Goal: Task Accomplishment & Management: Complete application form

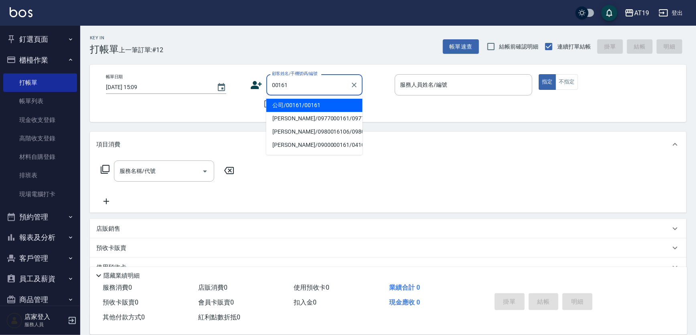
type input "公司/00161/00161"
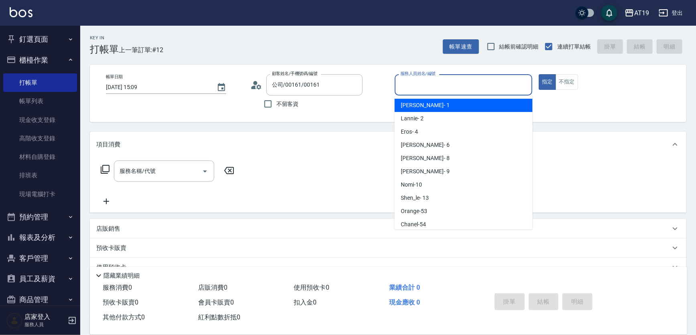
type input "Linda- 1"
type button "true"
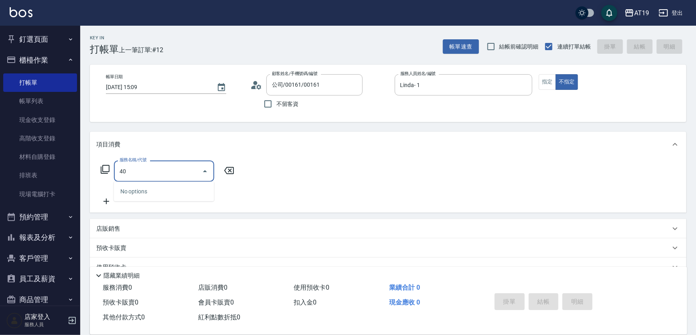
type input "401"
type input "30"
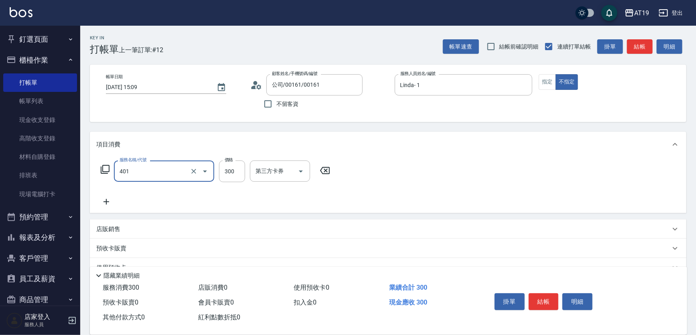
type input "剪髮(401)"
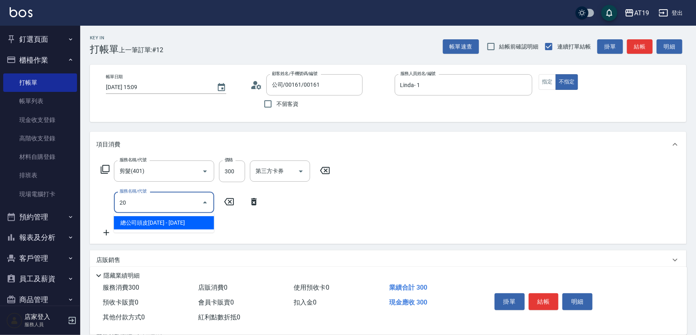
type input "201"
type input "60"
type input "洗髮(201)"
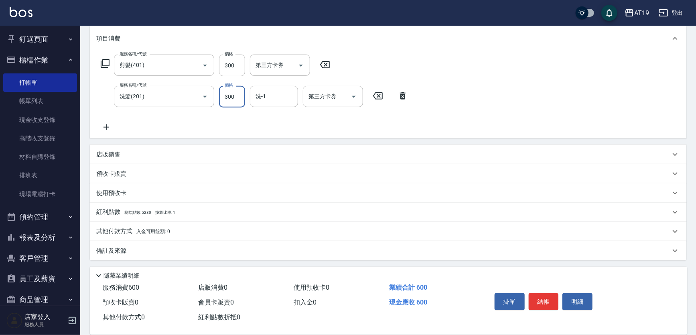
scroll to position [106, 0]
click at [103, 153] on p "店販銷售" at bounding box center [108, 154] width 24 height 8
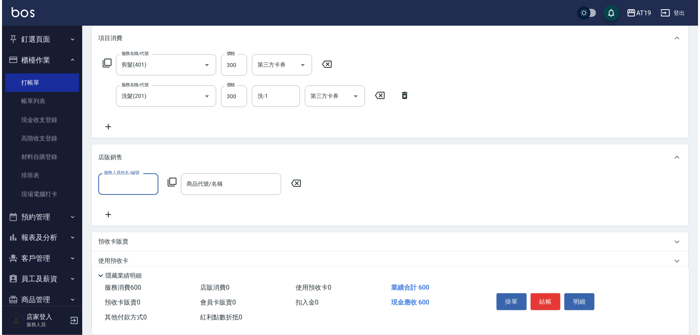
scroll to position [0, 0]
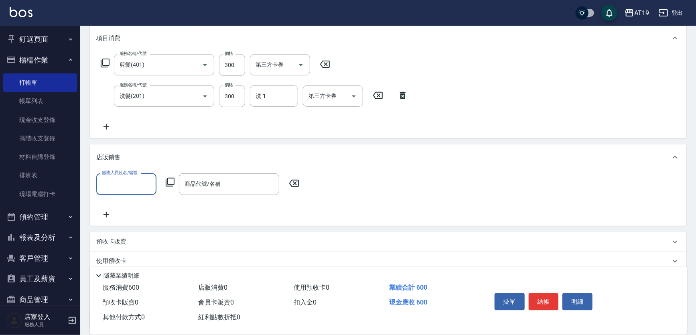
click at [117, 184] on input "服務人員姓名/編號" at bounding box center [126, 184] width 53 height 14
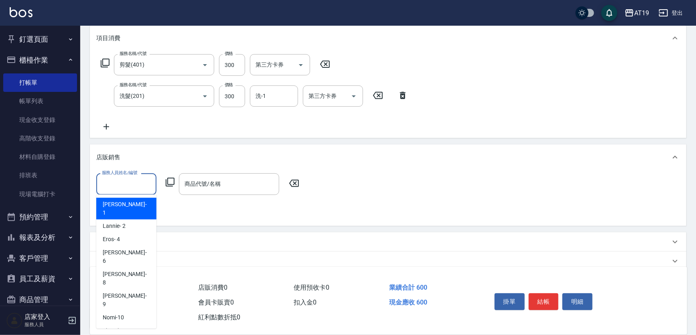
click at [127, 206] on div "Linda - 1" at bounding box center [126, 209] width 60 height 22
type input "Linda- 1"
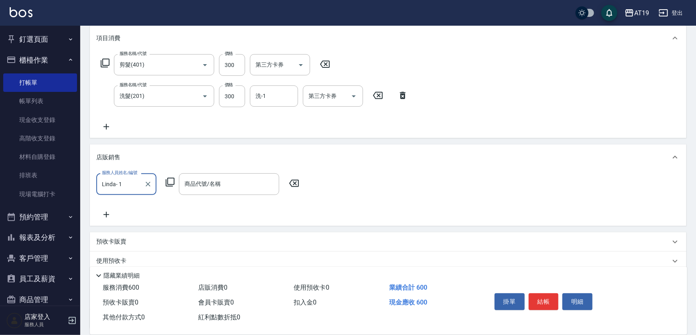
click at [168, 184] on icon at bounding box center [170, 182] width 10 height 10
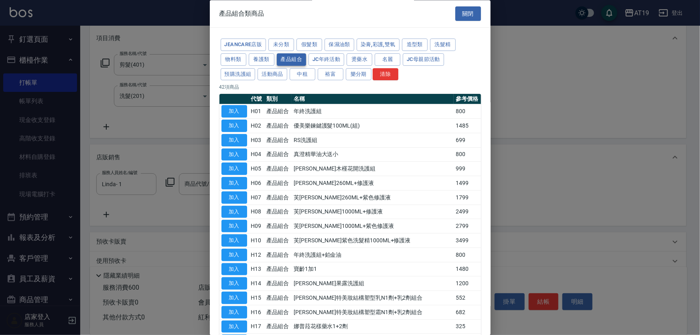
click at [290, 60] on button "產品組合" at bounding box center [292, 59] width 30 height 12
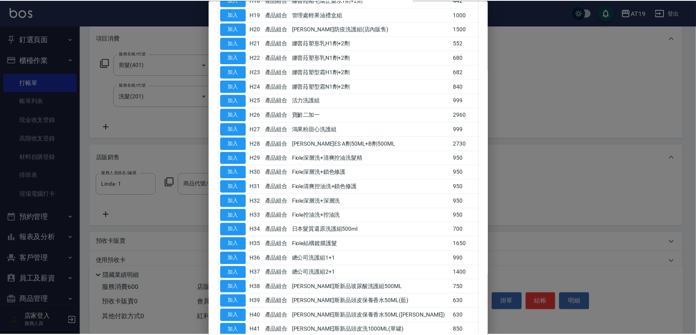
scroll to position [413, 0]
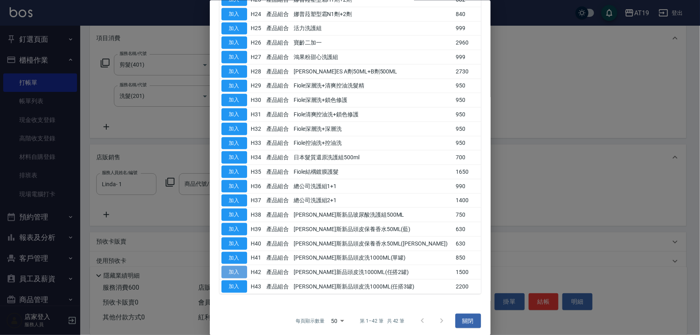
click at [227, 268] on button "加入" at bounding box center [234, 272] width 26 height 12
type input "[PERSON_NAME]新品頭皮洗1000ML(任搭2罐)"
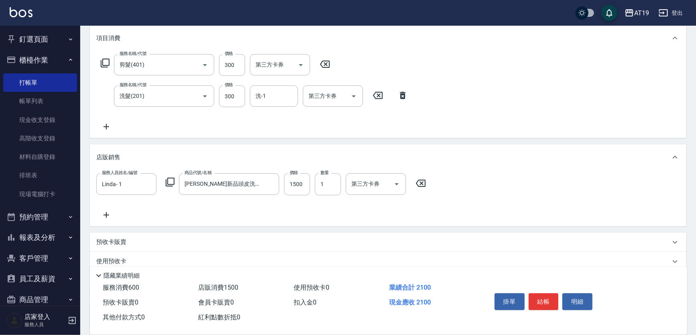
click at [168, 184] on icon at bounding box center [170, 182] width 10 height 10
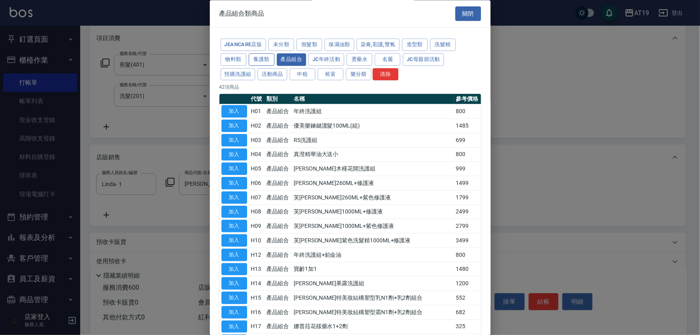
click at [268, 57] on button "養護類" at bounding box center [262, 59] width 26 height 12
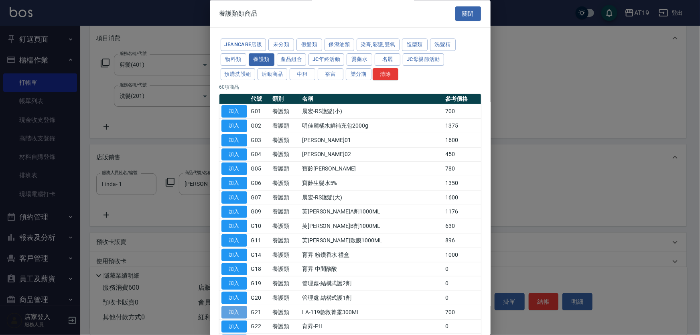
click at [225, 313] on button "加入" at bounding box center [234, 312] width 26 height 12
type input "280"
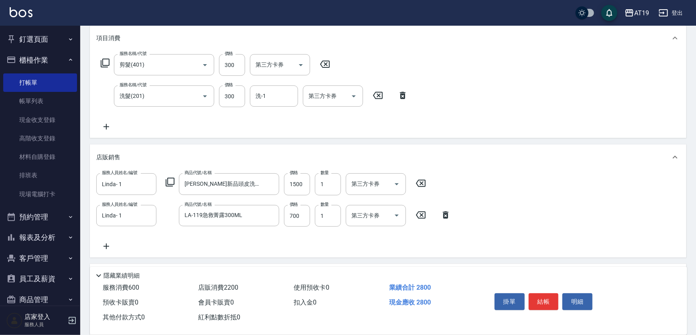
scroll to position [206, 0]
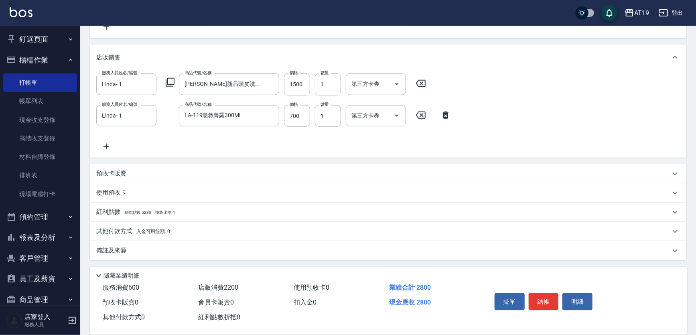
click at [119, 229] on p "其他付款方式 入金可用餘額: 0" at bounding box center [133, 231] width 74 height 9
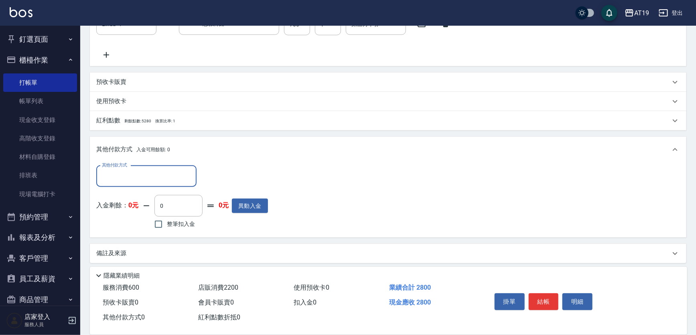
scroll to position [301, 0]
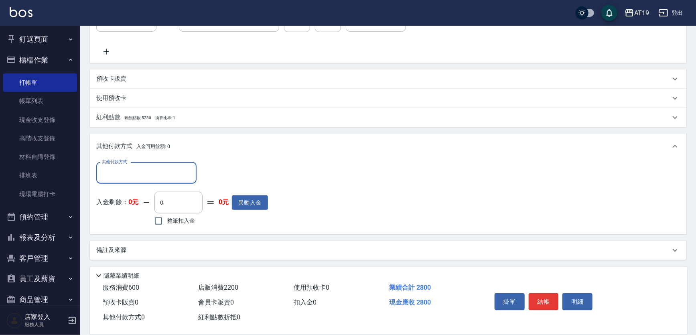
click at [108, 170] on input "其他付款方式" at bounding box center [146, 173] width 93 height 14
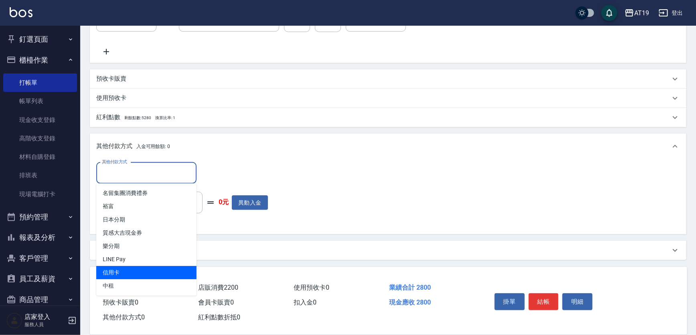
click at [124, 273] on span "信用卡" at bounding box center [146, 272] width 100 height 13
type input "信用卡"
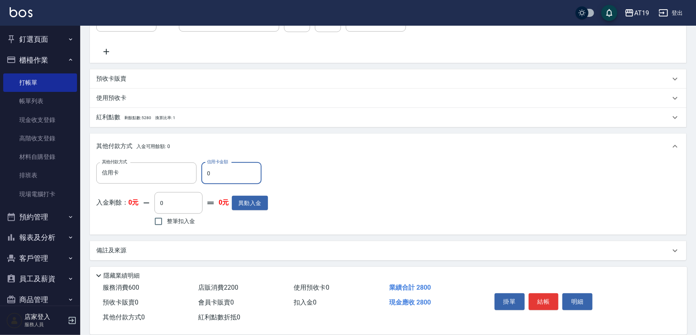
drag, startPoint x: 222, startPoint y: 180, endPoint x: 205, endPoint y: 168, distance: 20.5
click at [203, 172] on input "0" at bounding box center [231, 173] width 60 height 22
type input "2"
type input "270"
type input "280"
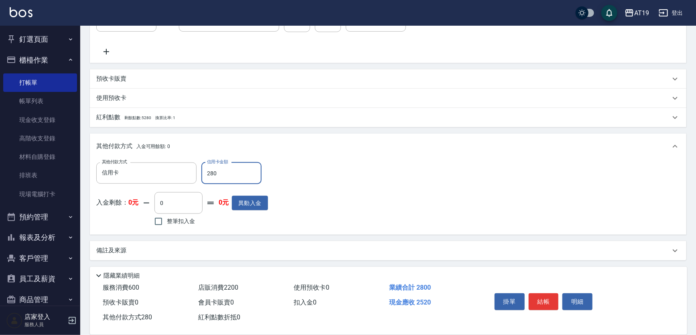
type input "0"
type input "2800"
type input "[DATE] 16:45"
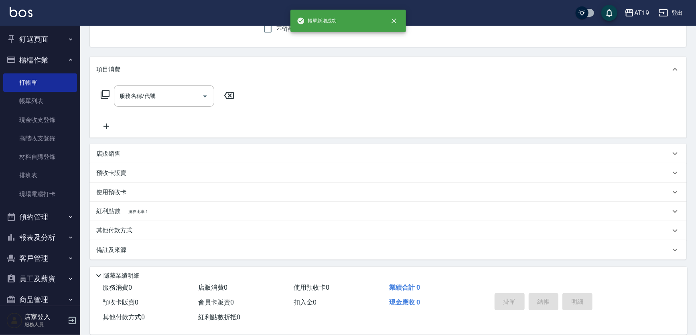
scroll to position [0, 0]
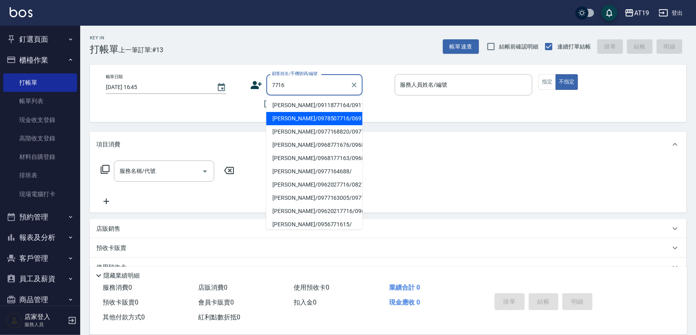
type input "[PERSON_NAME]/0978507716/06978"
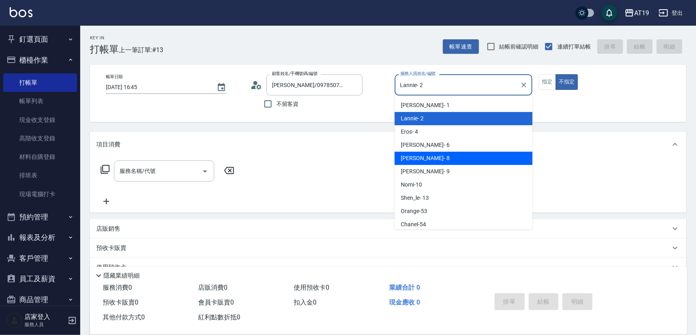
type input "[PERSON_NAME]- 8"
type button "false"
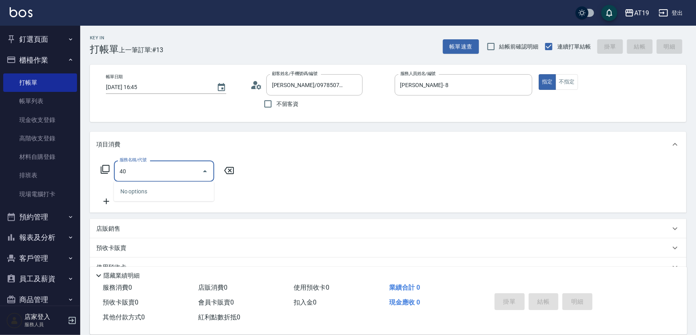
type input "401"
type input "30"
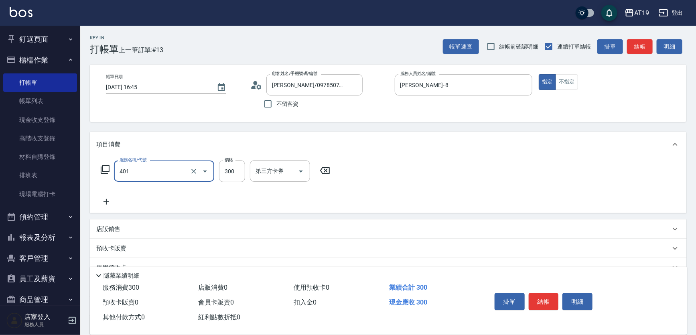
type input "剪髮(401)"
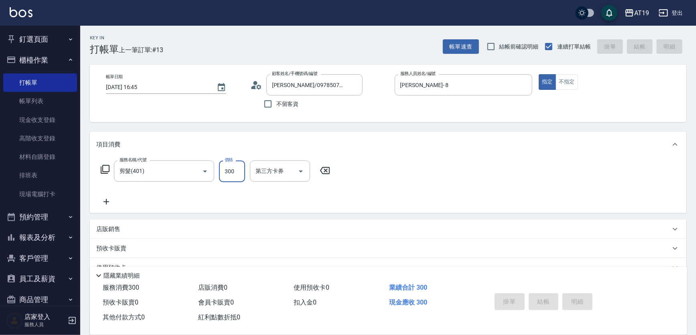
type input "[DATE] 16:46"
type input "0"
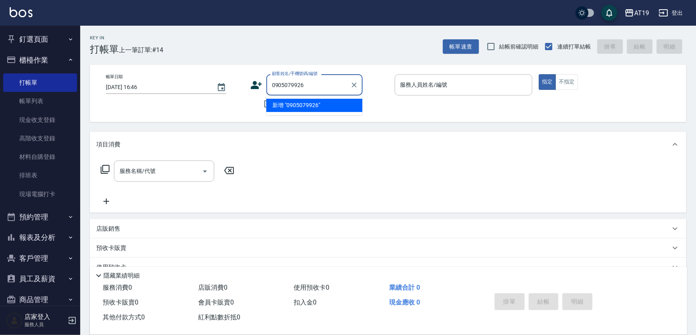
type input "0905079926"
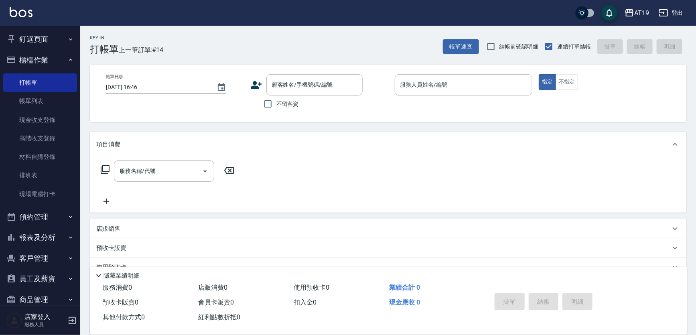
click at [252, 87] on icon at bounding box center [256, 85] width 11 height 8
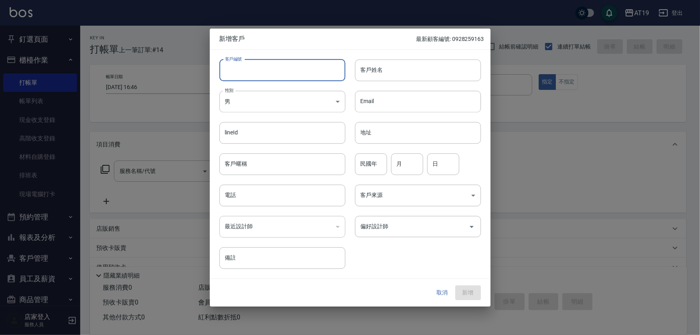
click at [280, 77] on input "客戶編號" at bounding box center [282, 70] width 126 height 22
paste input "0905079926"
type input "0905079926"
click at [261, 184] on input "電話" at bounding box center [282, 195] width 126 height 22
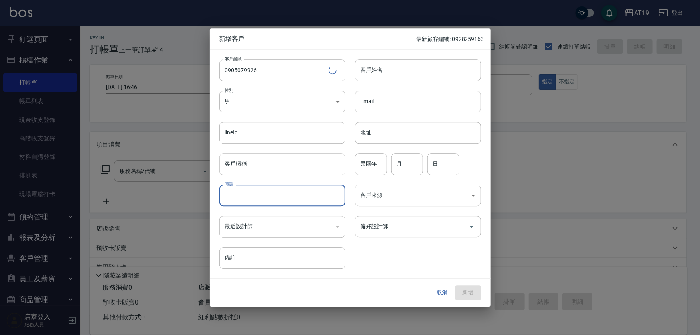
paste input "0905079926"
type input "0905079926"
click at [357, 71] on input "客戶姓名" at bounding box center [418, 70] width 126 height 22
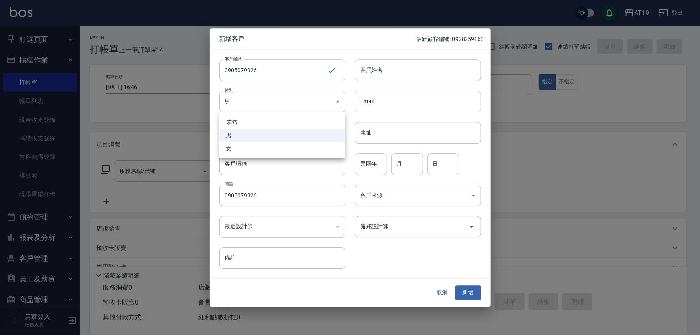
click at [258, 104] on body "AT19 登出 釘選頁面 打帳單 帳單列表 排班表 現場電腦打卡 店家日報表 互助日報表 設計師日報表 櫃檯作業 打帳單 帳單列表 現金收支登錄 高階收支登錄…" at bounding box center [350, 205] width 700 height 410
click at [256, 147] on li "女" at bounding box center [282, 148] width 126 height 13
type input "[DEMOGRAPHIC_DATA]"
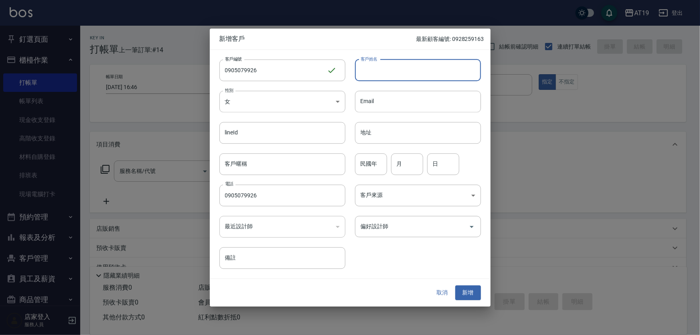
drag, startPoint x: 380, startPoint y: 70, endPoint x: 381, endPoint y: 65, distance: 5.1
click at [380, 67] on input "客戶姓名" at bounding box center [418, 70] width 126 height 22
type input "h94u6bj6"
type input "[PERSON_NAME]"
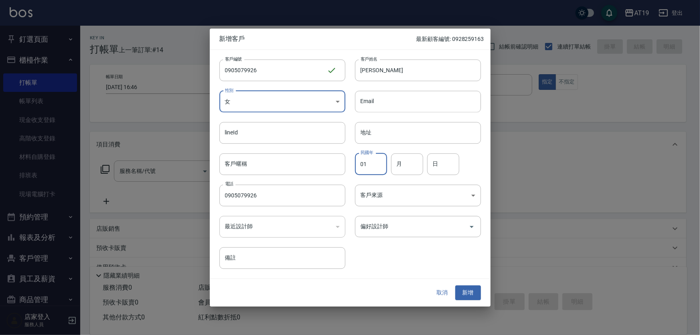
type input "01"
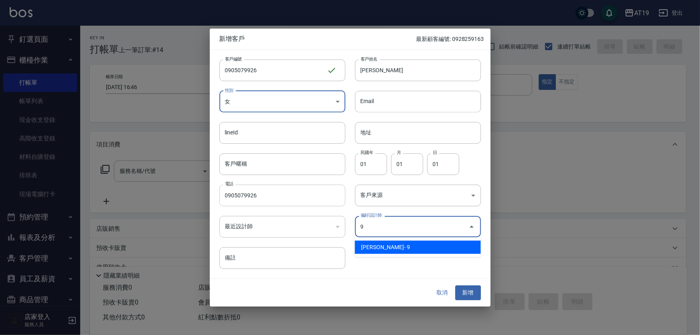
type input "[PERSON_NAME][PERSON_NAME]"
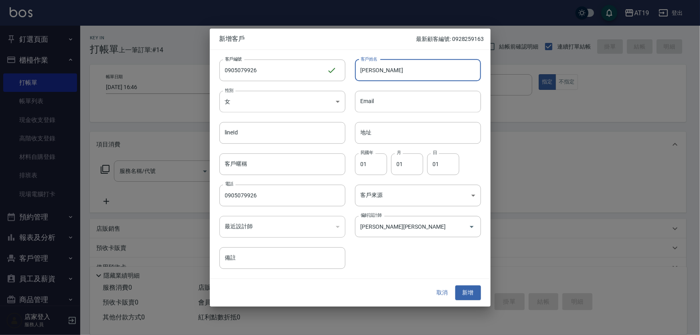
drag, startPoint x: 372, startPoint y: 71, endPoint x: 352, endPoint y: 68, distance: 20.2
click at [353, 71] on div "客戶姓名 [PERSON_NAME]姓名" at bounding box center [412, 65] width 135 height 31
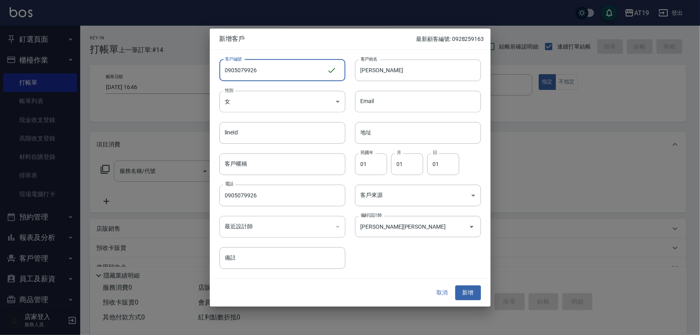
drag, startPoint x: 263, startPoint y: 73, endPoint x: 180, endPoint y: 75, distance: 82.6
click at [180, 75] on div "新增客戶 最新顧客編號: 0928259163 客戶編號 0905079926 ​ 客戶編號 客戶姓名 [PERSON_NAME]姓名 性別 女 [DEMOG…" at bounding box center [350, 167] width 700 height 335
click at [463, 291] on button "新增" at bounding box center [468, 292] width 26 height 15
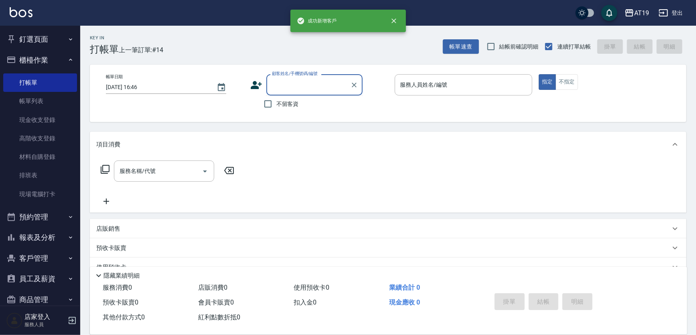
drag, startPoint x: 294, startPoint y: 84, endPoint x: 295, endPoint y: 89, distance: 5.3
click at [294, 87] on input "顧客姓名/手機號碼/編號" at bounding box center [308, 85] width 77 height 14
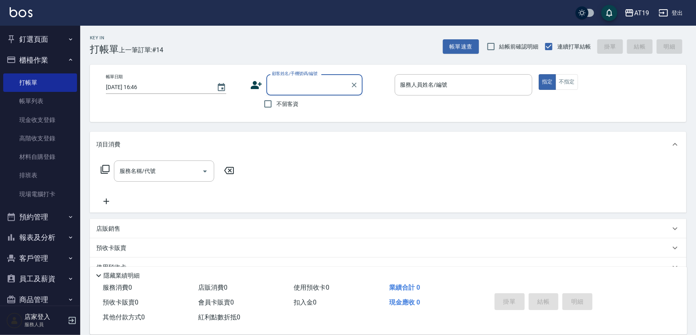
paste input "0905079926"
type input "0905079926"
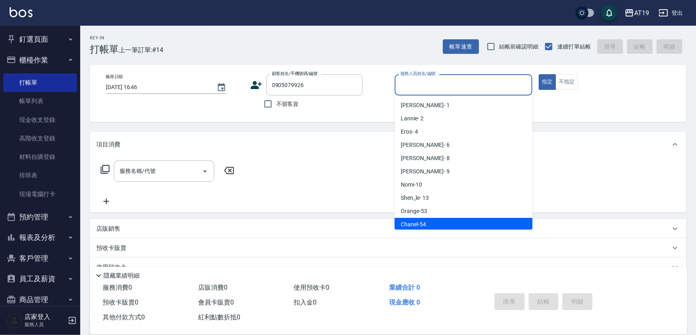
scroll to position [1, 0]
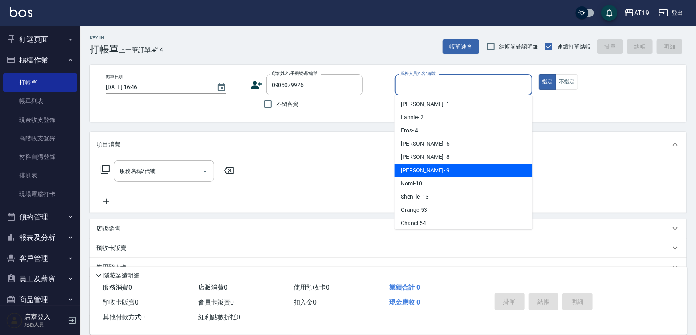
type input "[PERSON_NAME]- 9"
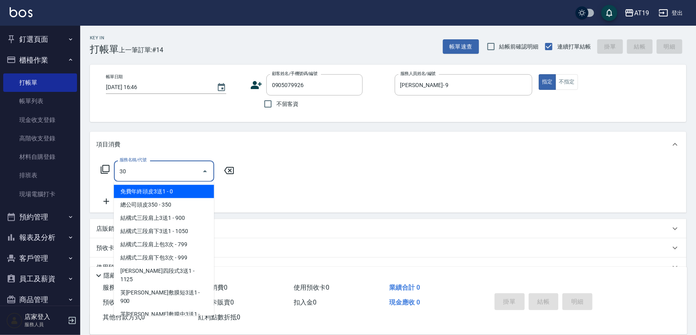
type input "301"
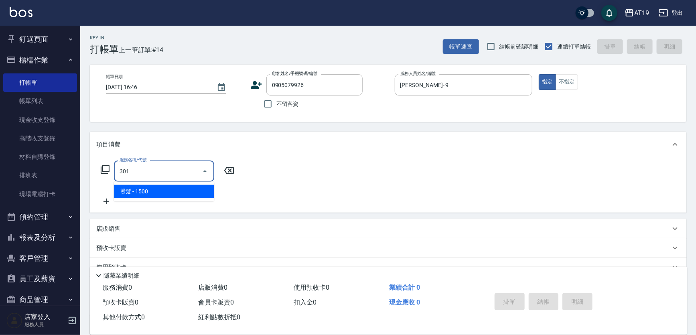
type input "150"
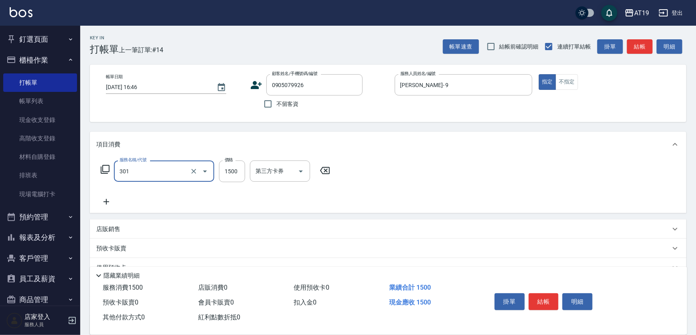
type input "燙髮(301)"
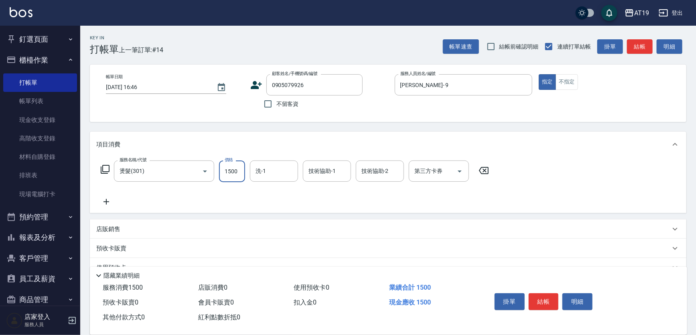
type input "0"
type input "18"
type input "10"
type input "180"
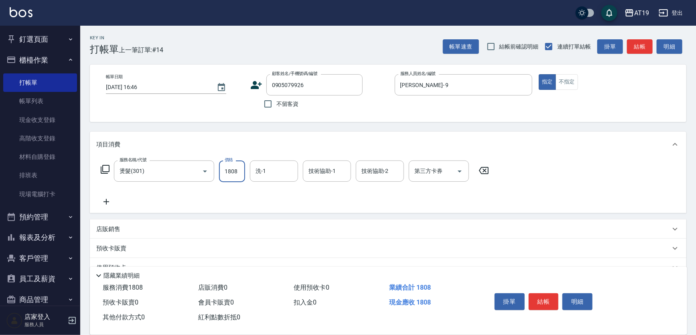
type input "1808"
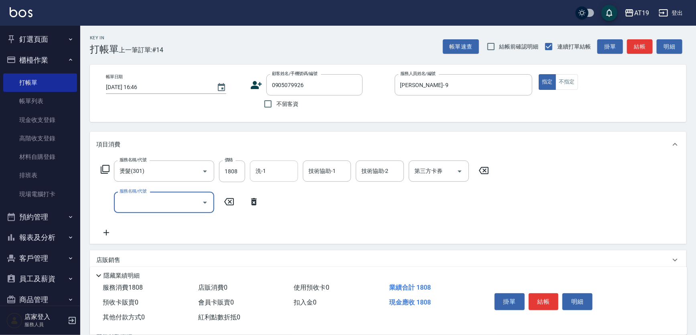
click at [283, 167] on input "洗-1" at bounding box center [273, 171] width 41 height 14
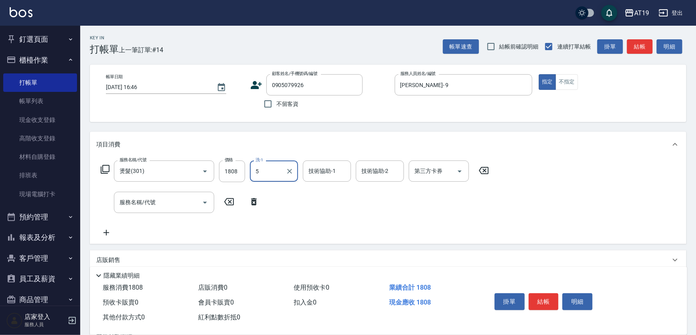
type input "53"
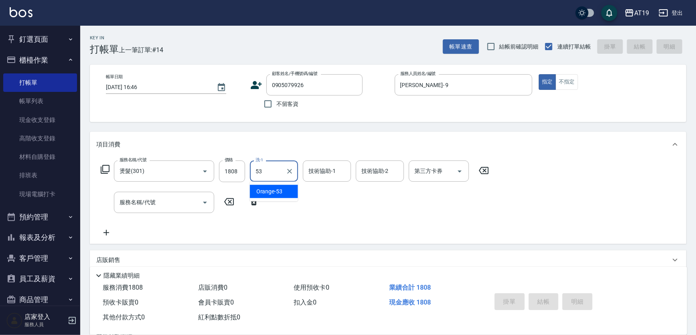
type input "[DATE] 16:48"
type input "0"
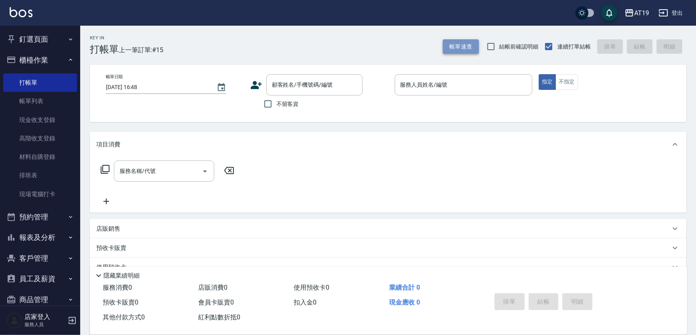
click at [451, 41] on button "帳單速查" at bounding box center [461, 46] width 36 height 15
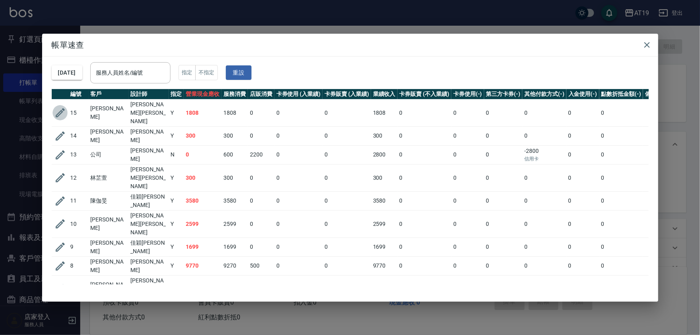
click at [61, 108] on icon "button" at bounding box center [59, 112] width 9 height 9
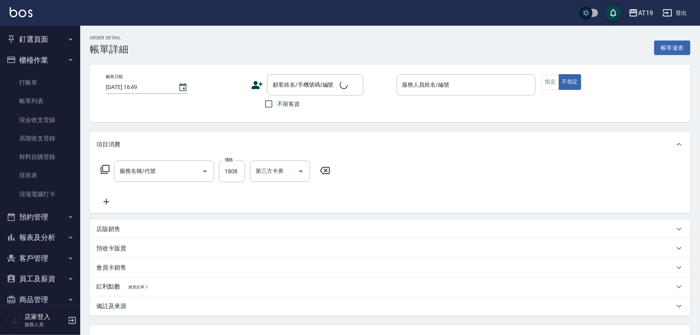
type input "[PERSON_NAME]- 9"
type input "180"
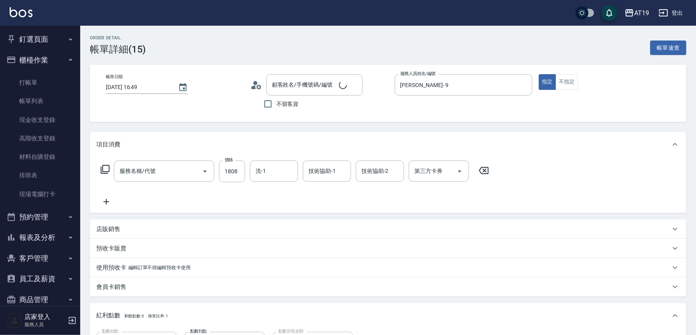
type input "[PERSON_NAME]/0905079926/0905079926"
type input "燙髮(301)"
click at [237, 164] on input "1808" at bounding box center [232, 171] width 26 height 22
type input "0"
type input "18"
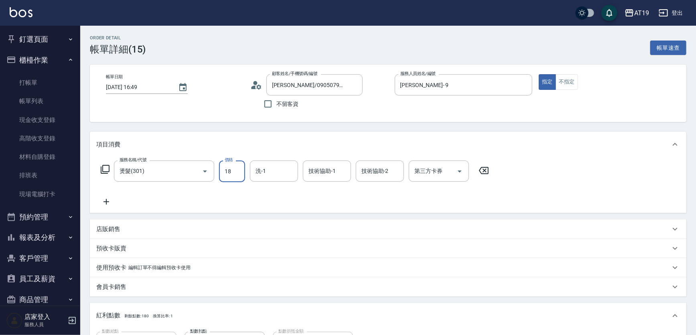
type input "10"
type input "188"
type input "180"
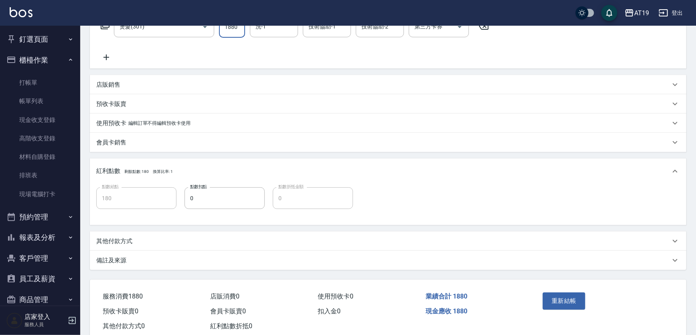
scroll to position [146, 0]
type input "1880"
click at [566, 302] on button "重新結帳" at bounding box center [563, 299] width 42 height 17
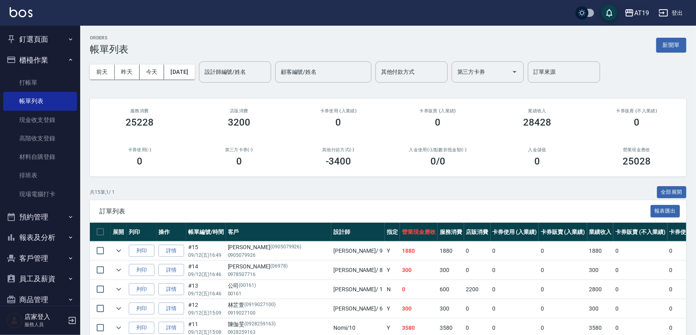
click at [633, 10] on button "AT19" at bounding box center [636, 13] width 31 height 16
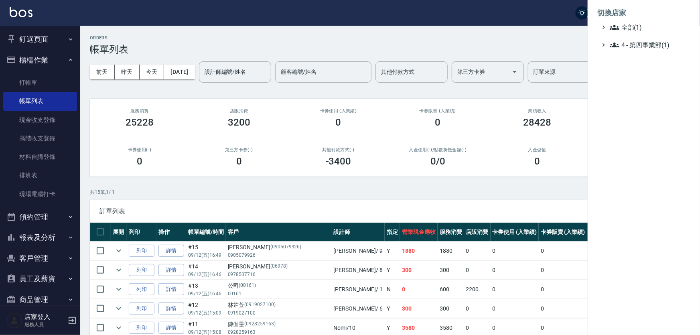
click at [267, 51] on div at bounding box center [350, 167] width 700 height 335
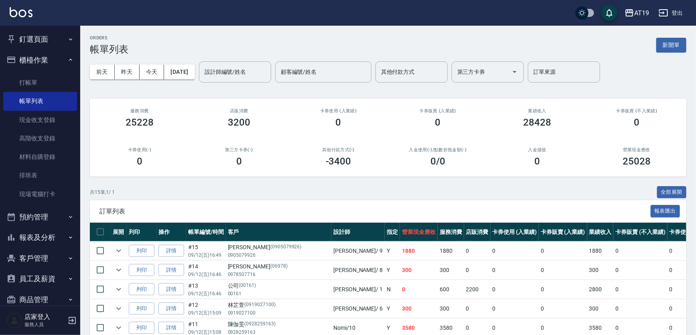
click at [665, 36] on div "ORDERS 帳單列表 新開單" at bounding box center [388, 45] width 596 height 20
click at [671, 42] on button "新開單" at bounding box center [671, 45] width 30 height 15
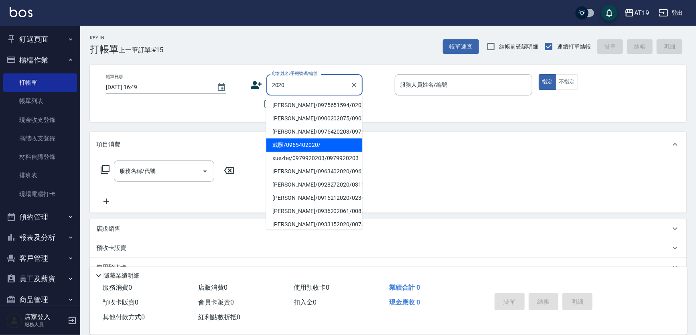
type input "戴願/0965402020/"
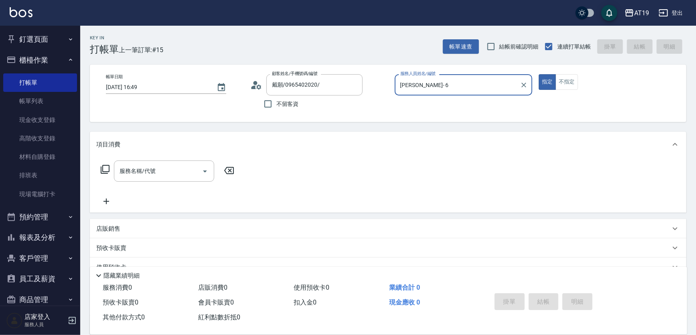
type input "[PERSON_NAME]- 6"
click at [253, 84] on icon at bounding box center [256, 85] width 12 height 12
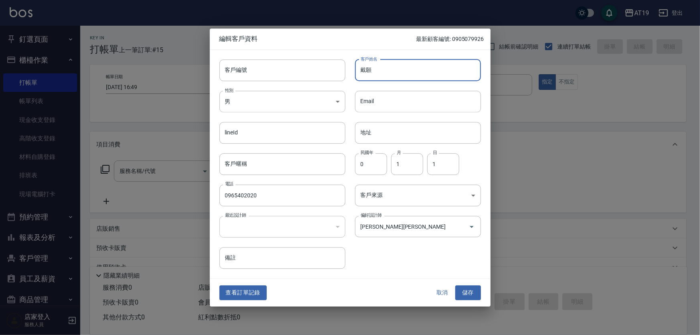
drag, startPoint x: 372, startPoint y: 72, endPoint x: 365, endPoint y: 73, distance: 6.9
click at [365, 73] on input "戴願" at bounding box center [418, 70] width 126 height 22
type input "[PERSON_NAME]"
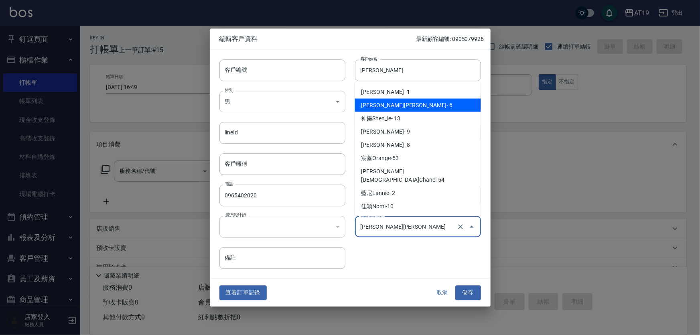
click at [419, 226] on input "[PERSON_NAME][PERSON_NAME]" at bounding box center [406, 226] width 96 height 14
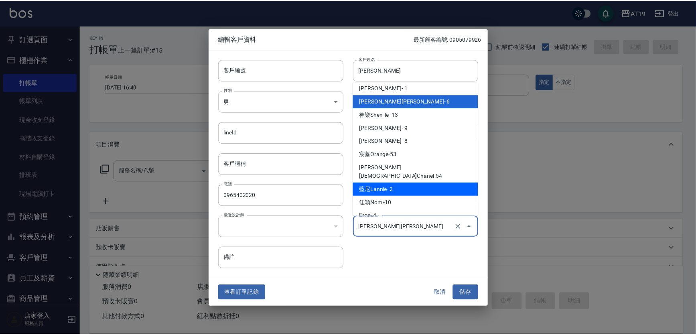
scroll to position [4, 0]
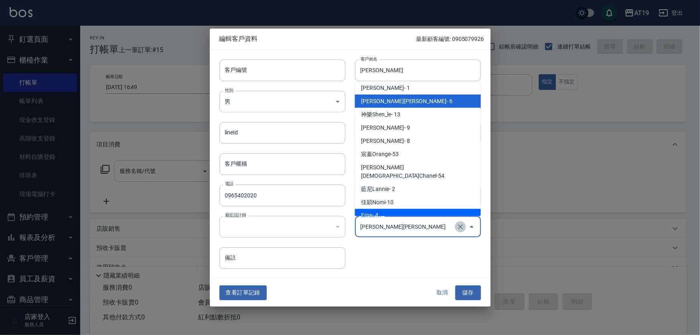
click at [457, 224] on icon "Clear" at bounding box center [460, 226] width 8 height 8
type input "[PERSON_NAME]"
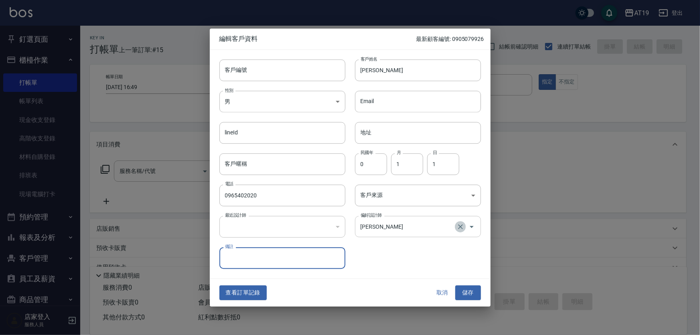
click at [459, 228] on icon "Clear" at bounding box center [460, 226] width 8 height 8
click at [466, 293] on button "儲存" at bounding box center [468, 292] width 26 height 15
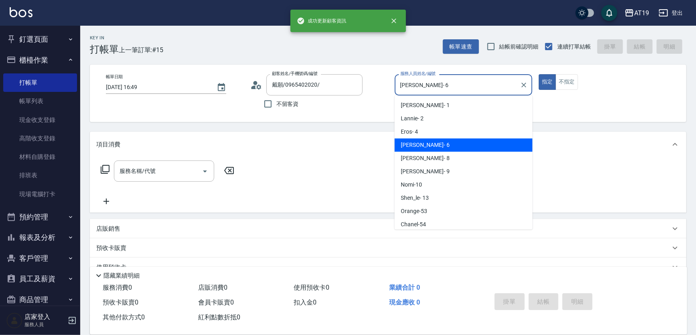
click at [421, 79] on input "[PERSON_NAME]- 6" at bounding box center [457, 85] width 119 height 14
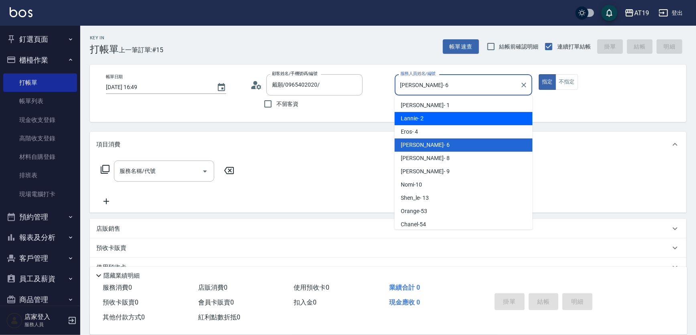
click at [429, 115] on div "Lannie - 2" at bounding box center [463, 118] width 138 height 13
type input "Lannie- 2"
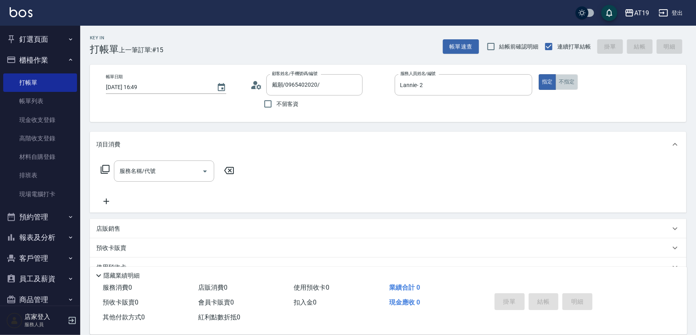
drag, startPoint x: 568, startPoint y: 84, endPoint x: 548, endPoint y: 94, distance: 22.2
click at [566, 84] on button "不指定" at bounding box center [566, 82] width 22 height 16
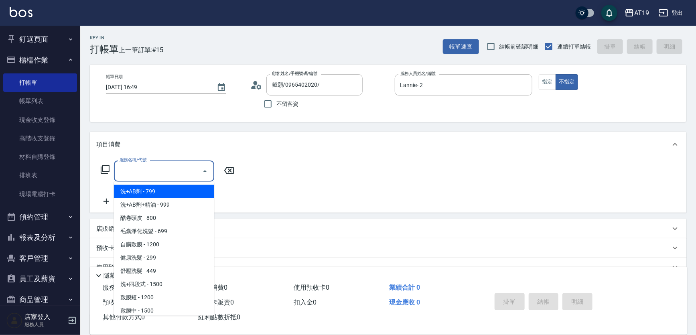
click at [140, 172] on input "服務名稱/代號" at bounding box center [157, 171] width 81 height 14
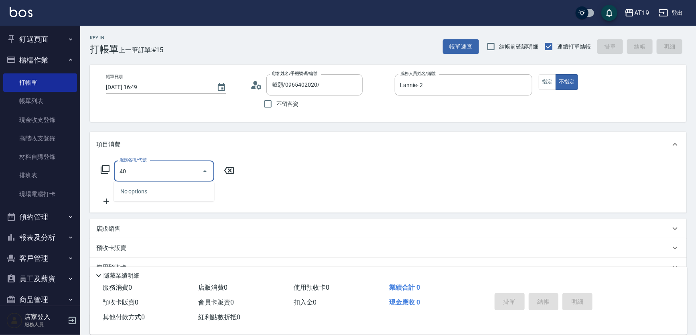
type input "401"
type input "30"
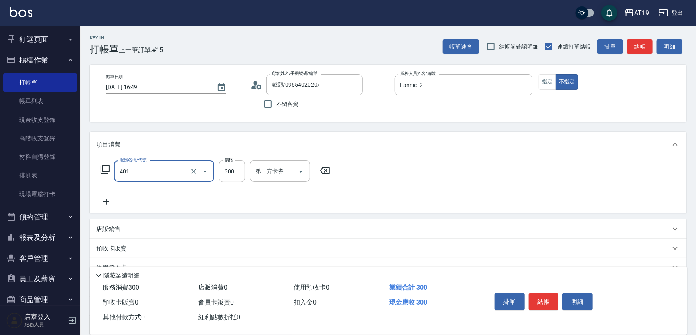
type input "剪髮(401)"
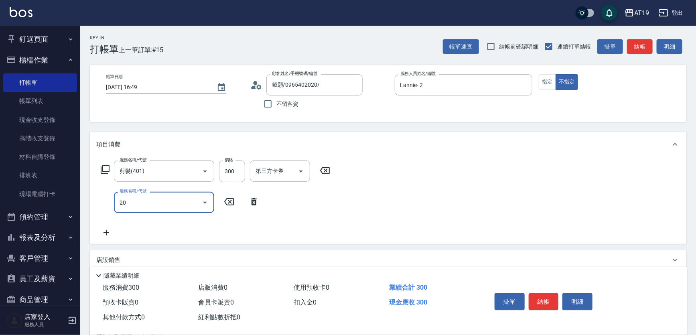
type input "201"
type input "60"
type input "洗髮(201)"
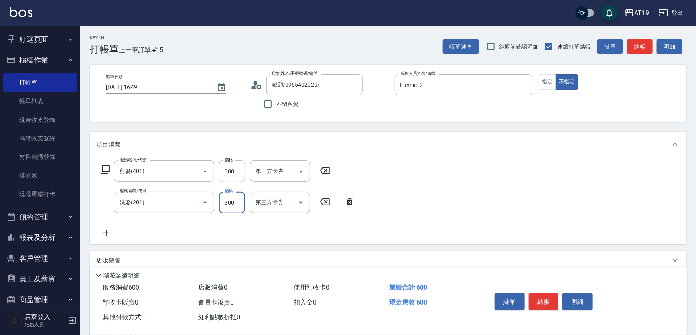
type input "30"
type input "200"
type input "50"
type input "200"
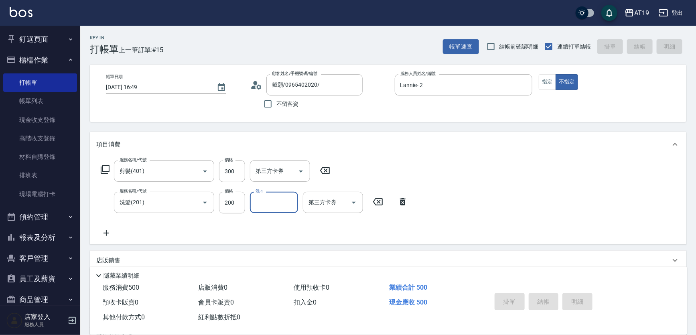
type input "[DATE] 17:02"
type input "0"
